Goal: Task Accomplishment & Management: Use online tool/utility

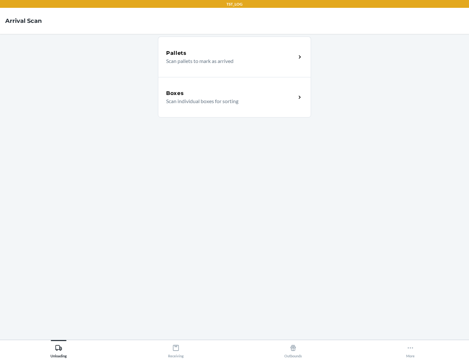
click at [231, 93] on div "Boxes" at bounding box center [231, 93] width 130 height 8
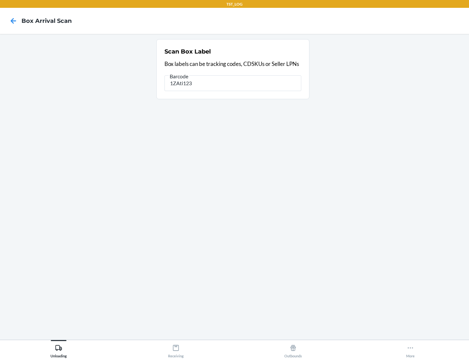
type input "1ZAti123"
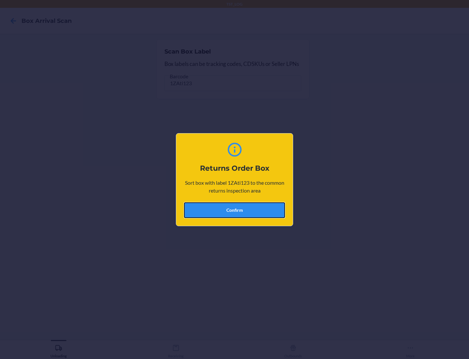
click at [235, 210] on button "Confirm" at bounding box center [234, 210] width 101 height 16
